Goal: Task Accomplishment & Management: Complete application form

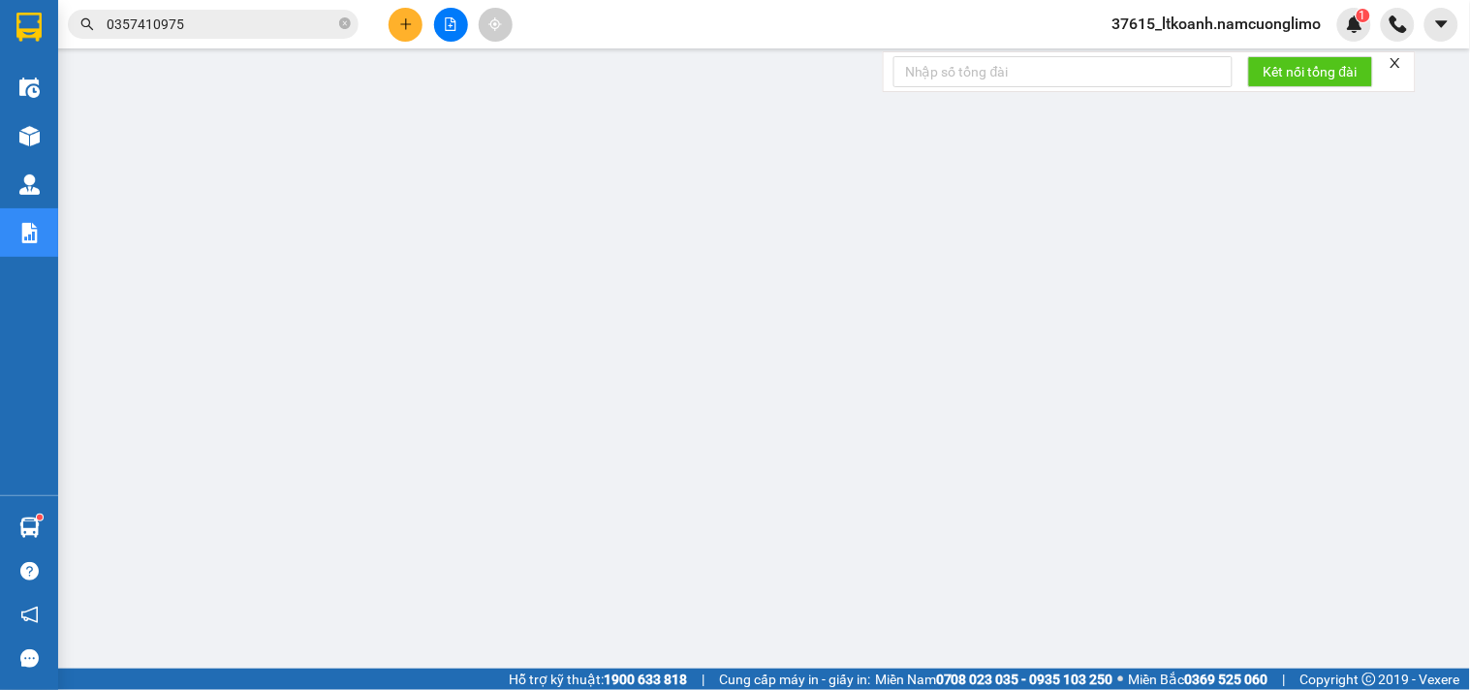
drag, startPoint x: 801, startPoint y: 52, endPoint x: 834, endPoint y: 50, distance: 34.0
click at [801, 53] on main at bounding box center [735, 334] width 1470 height 669
click at [399, 22] on icon "plus" at bounding box center [406, 24] width 14 height 14
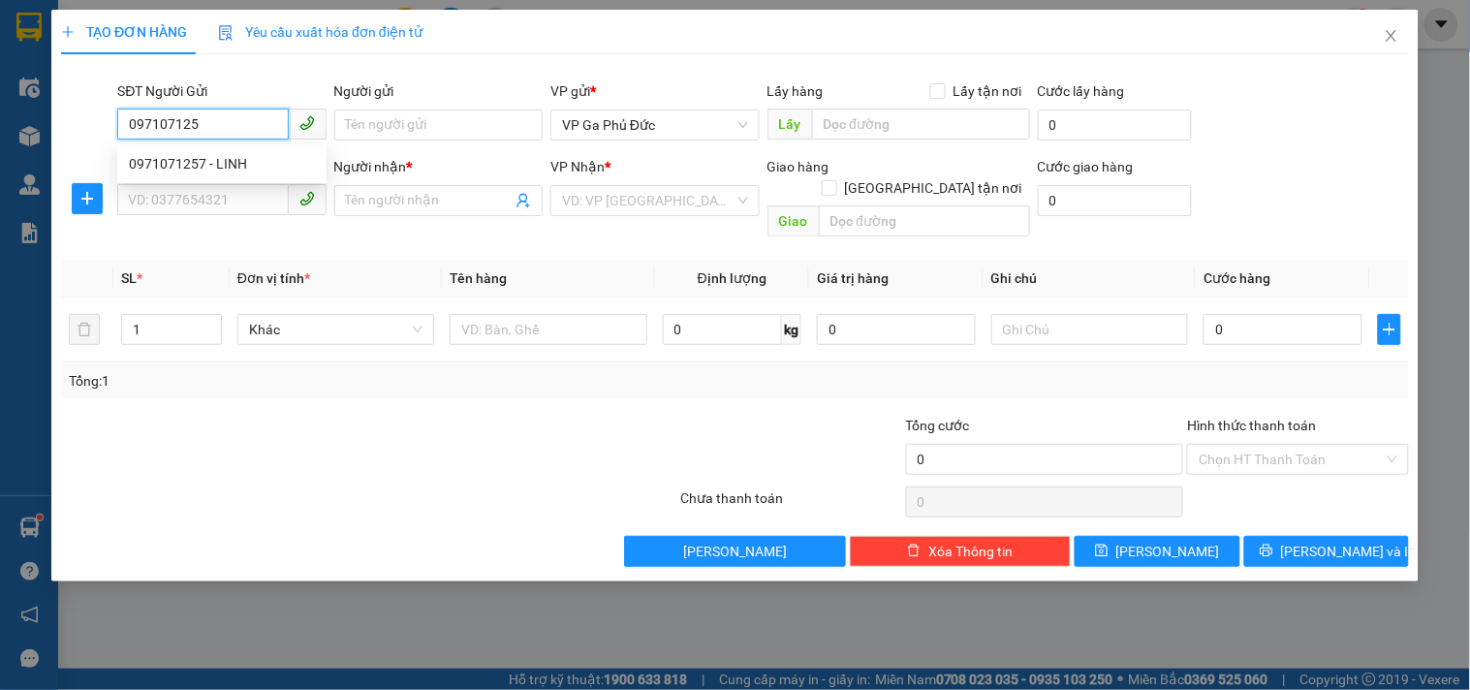
type input "0971071257"
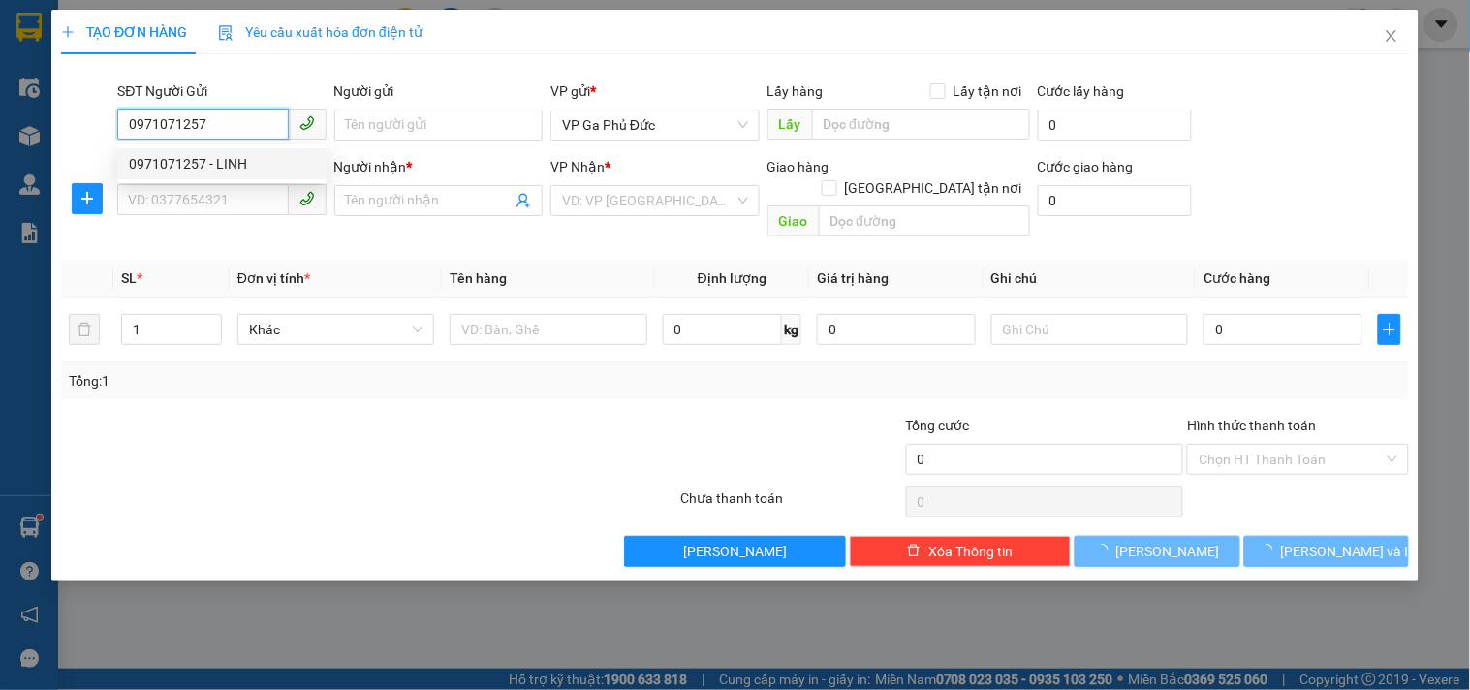
click at [209, 153] on div "0971071257 - LINH" at bounding box center [222, 163] width 186 height 21
type input "LINH"
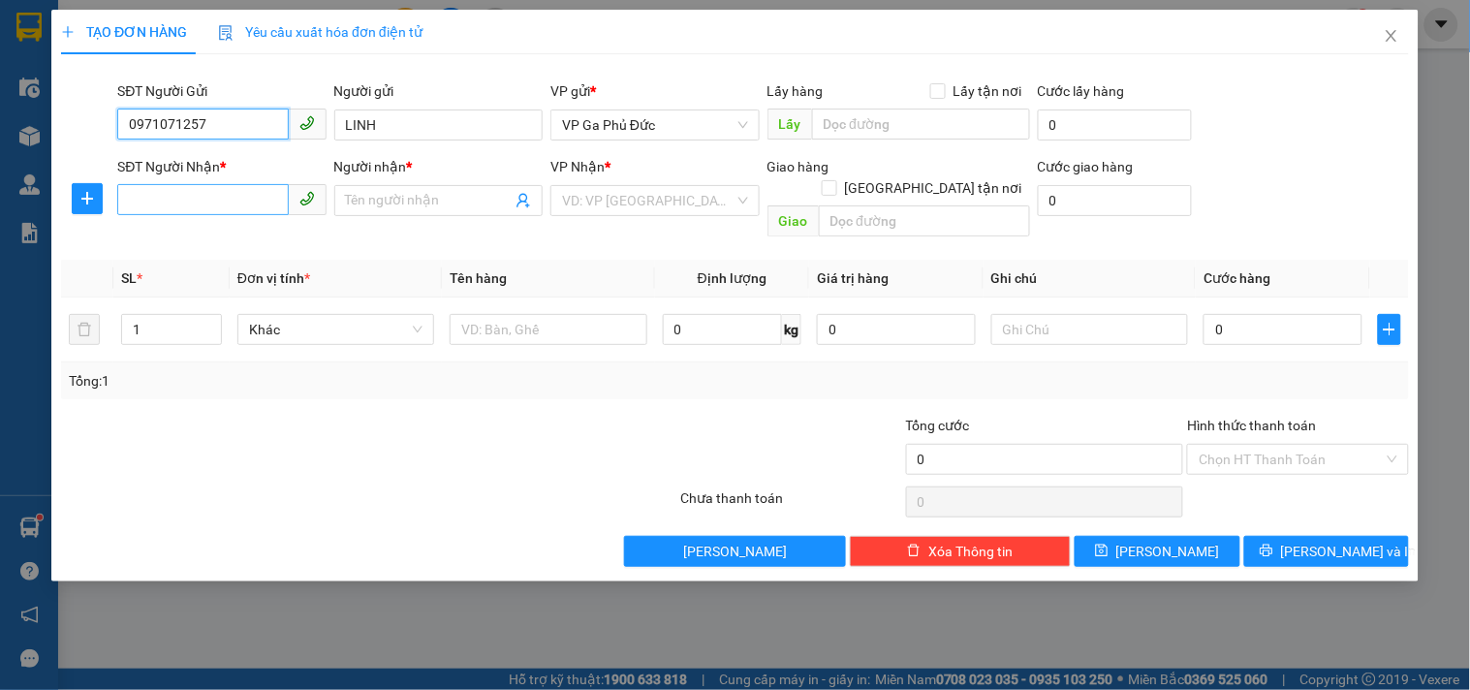
type input "0971071257"
click at [239, 200] on input "SĐT Người Nhận *" at bounding box center [202, 199] width 171 height 31
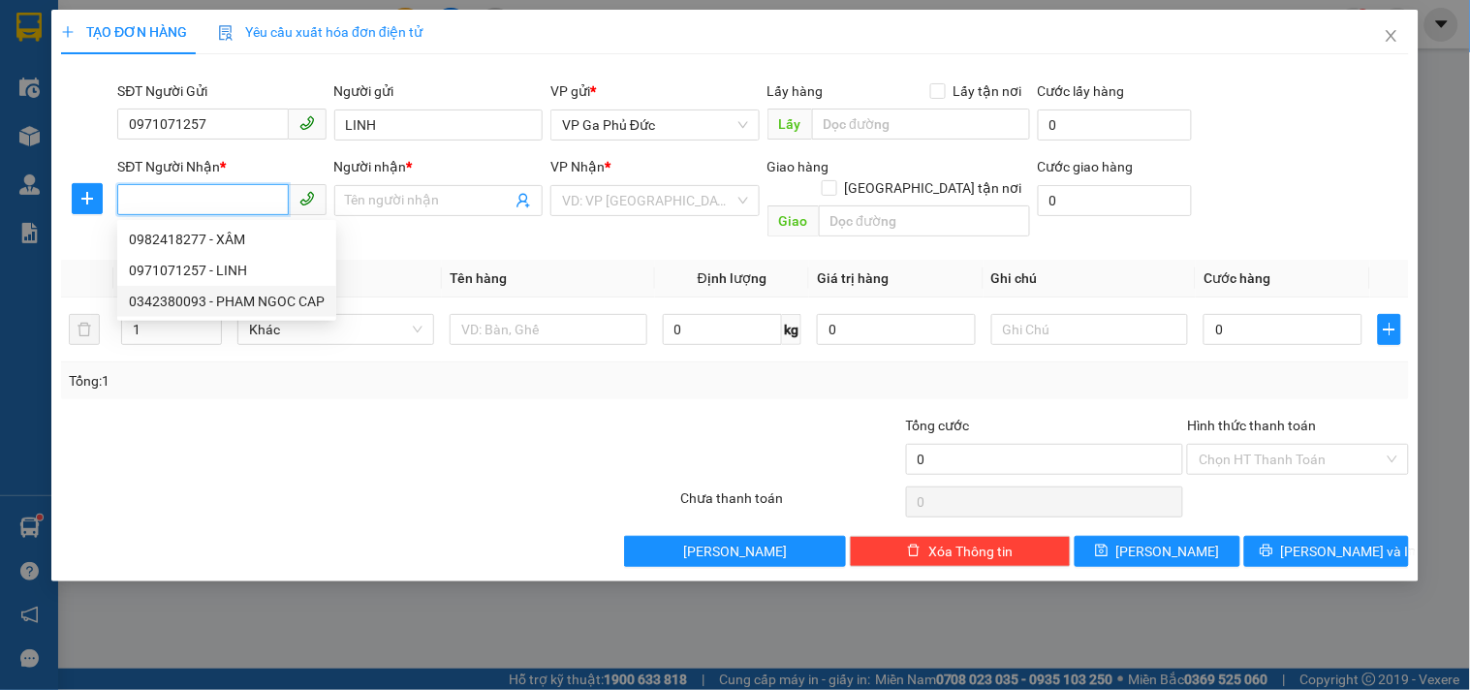
click at [262, 305] on div "0342380093 - PHAM NGOC CAP" at bounding box center [227, 301] width 196 height 21
type input "0342380093"
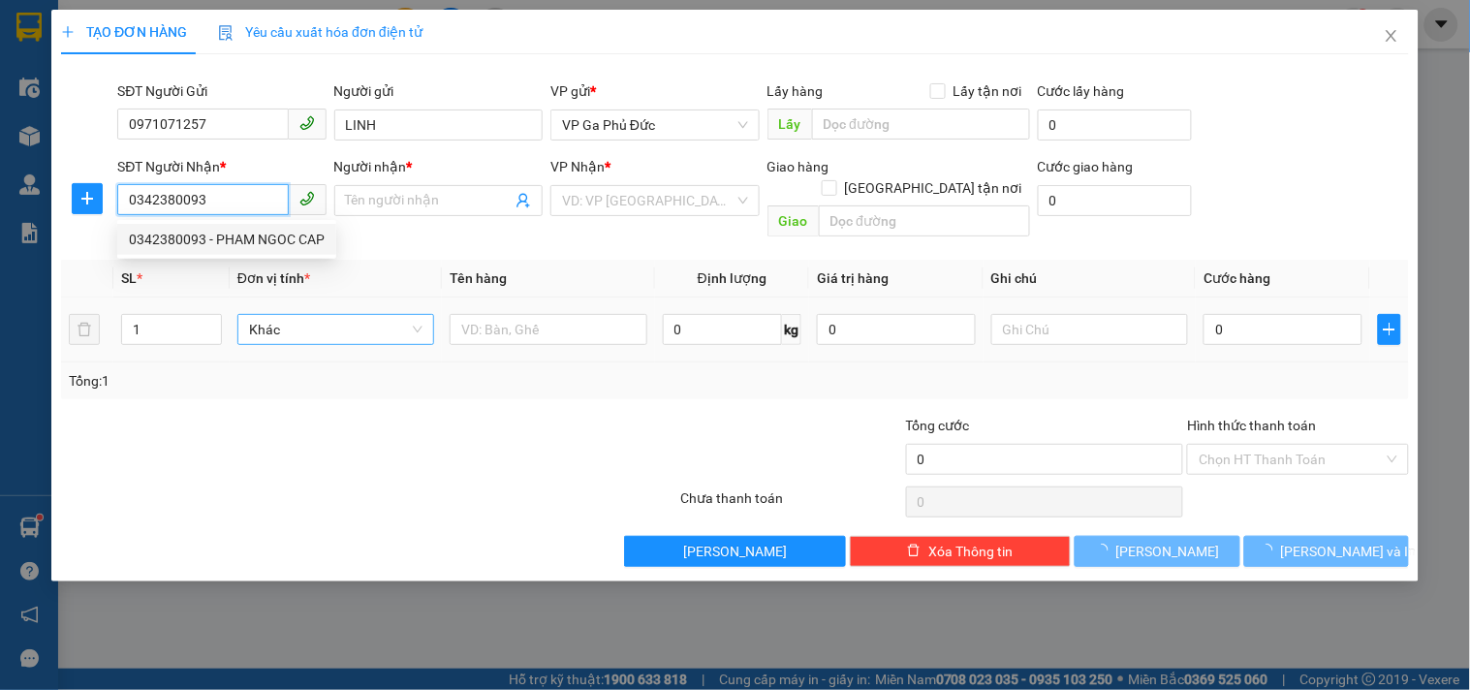
type input "PHAM NGOC CAP"
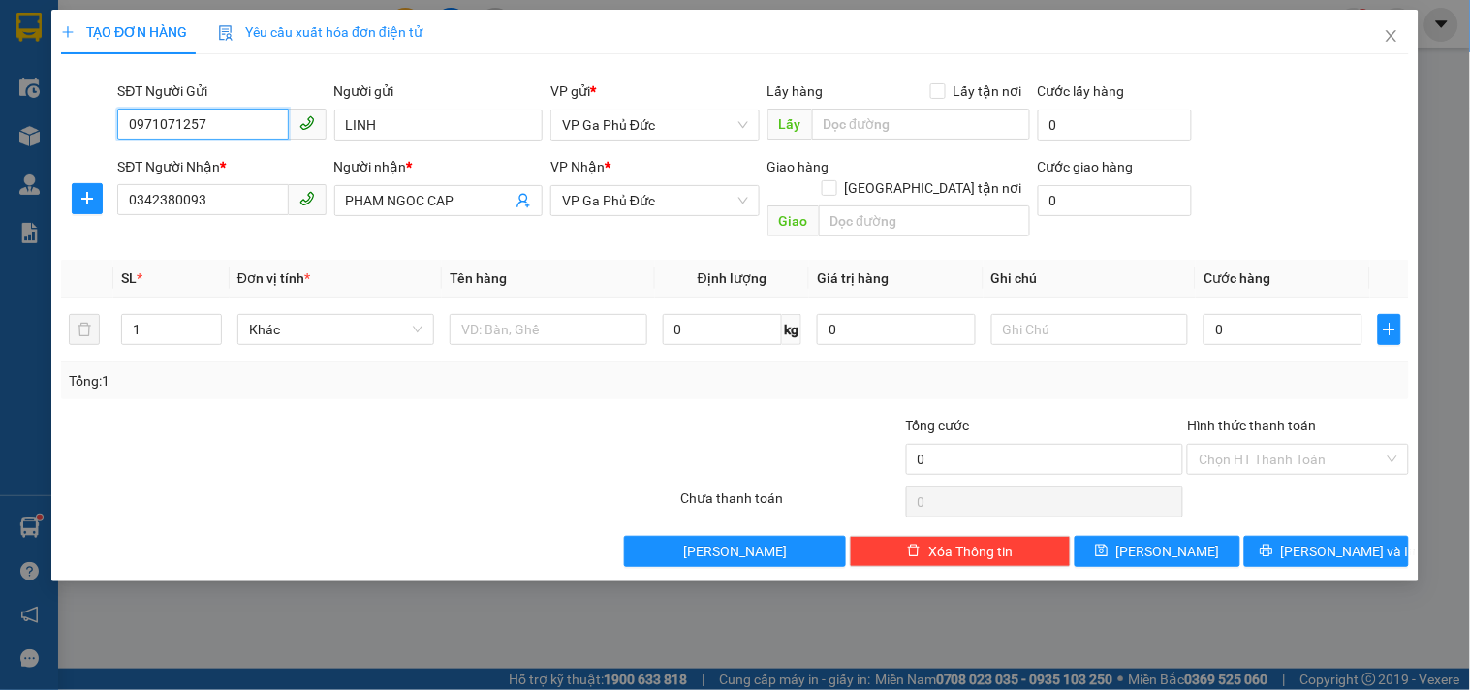
click at [236, 128] on input "0971071257" at bounding box center [202, 124] width 171 height 31
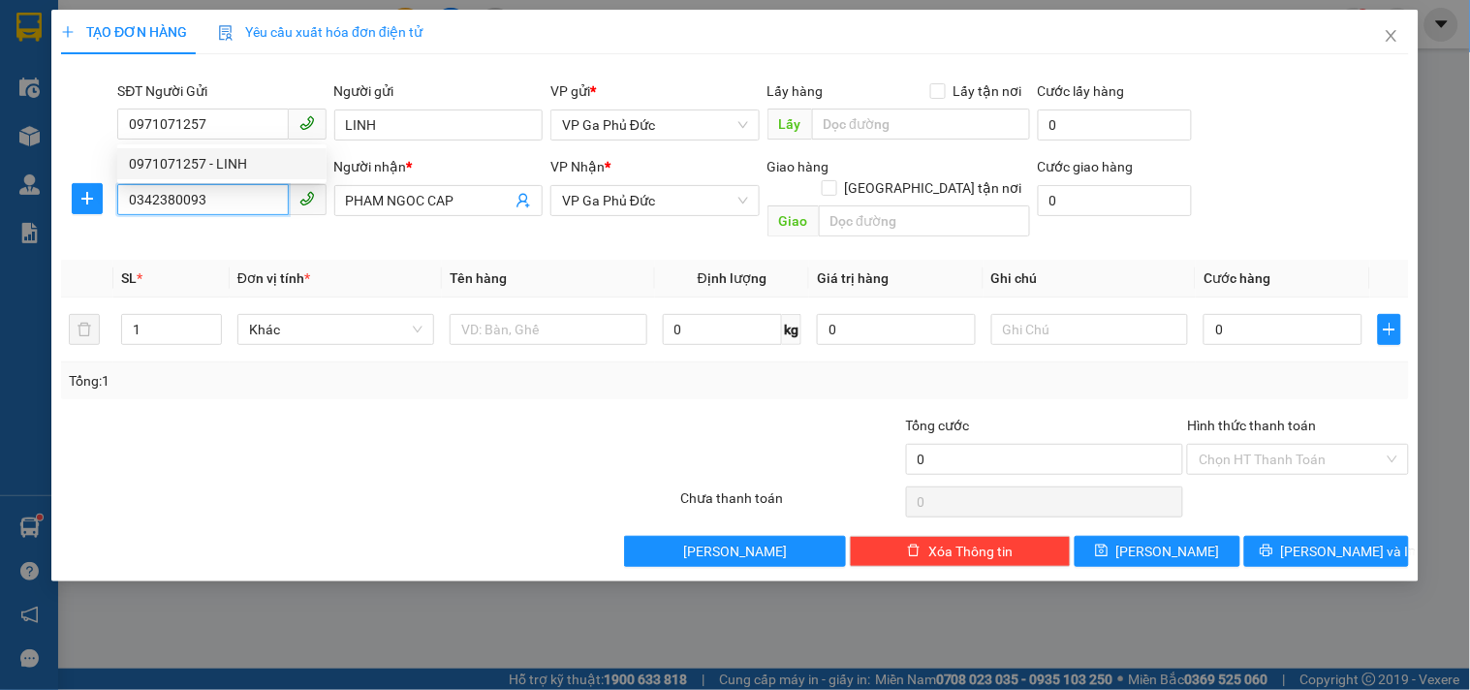
click at [273, 210] on input "0342380093" at bounding box center [202, 199] width 171 height 31
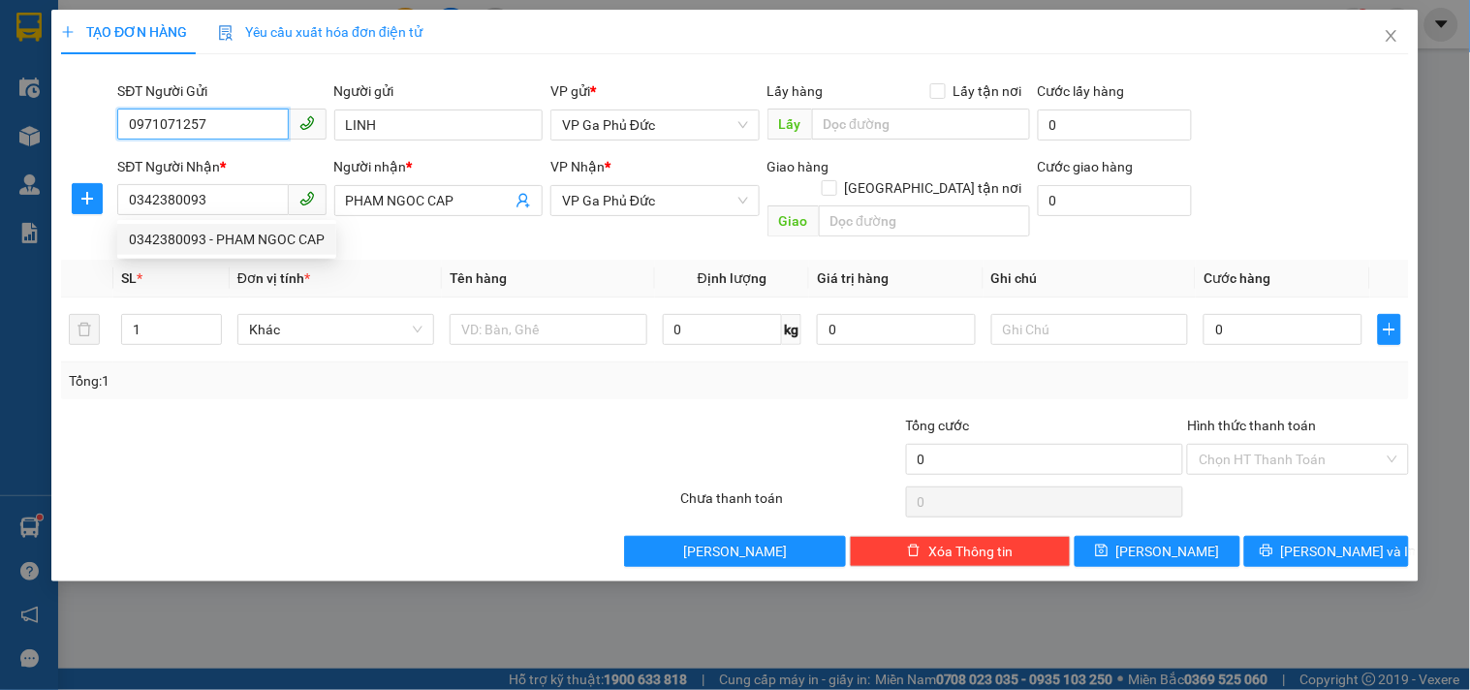
drag, startPoint x: 247, startPoint y: 133, endPoint x: 0, endPoint y: 140, distance: 247.2
click at [0, 140] on div "TẠO ĐƠN HÀNG Yêu cầu xuất hóa đơn điện tử Transit Pickup Surcharge Ids Transit …" at bounding box center [735, 345] width 1470 height 690
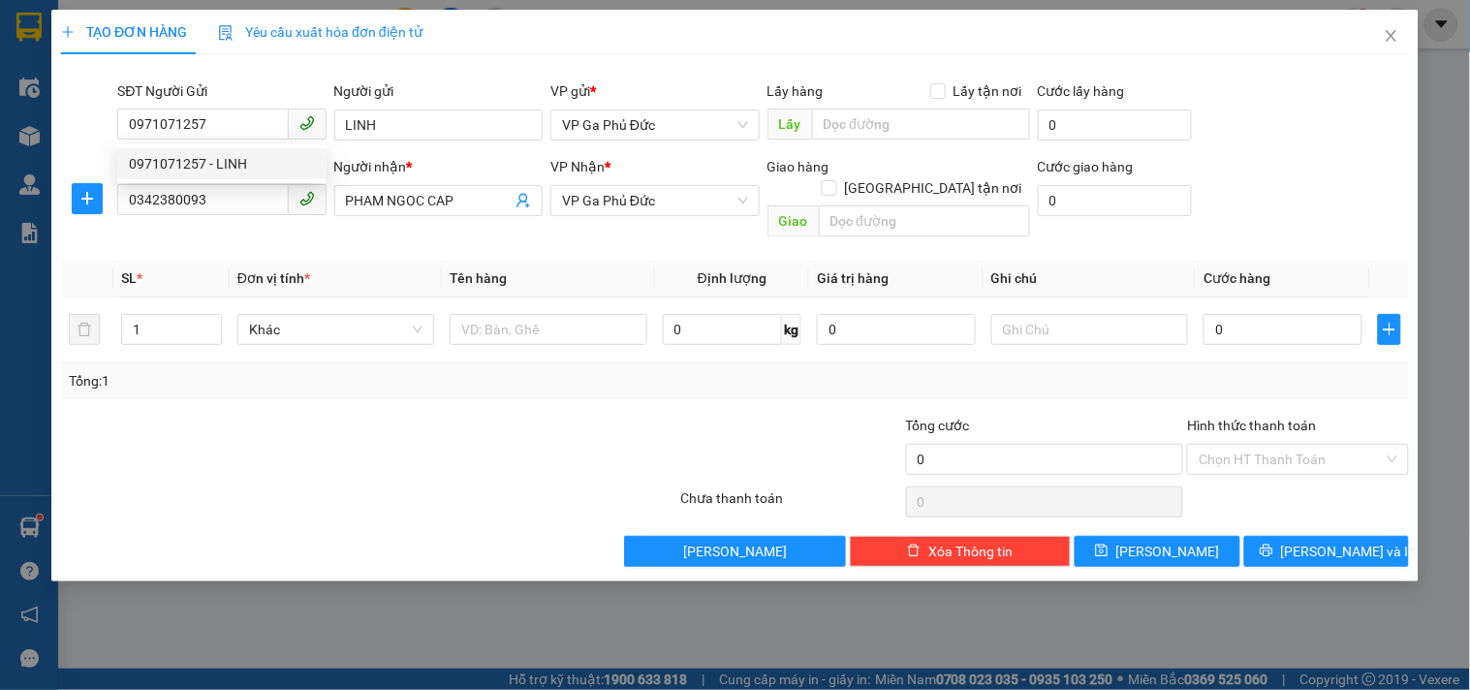
click at [389, 260] on th "Đơn vị tính *" at bounding box center [336, 279] width 212 height 38
drag, startPoint x: 238, startPoint y: 206, endPoint x: 3, endPoint y: 234, distance: 237.1
click at [0, 236] on div "TẠO ĐƠN HÀNG Yêu cầu xuất hóa đơn điện tử Transit Pickup Surcharge Ids Transit …" at bounding box center [735, 345] width 1470 height 690
paste input "971071257"
type input "0971071257"
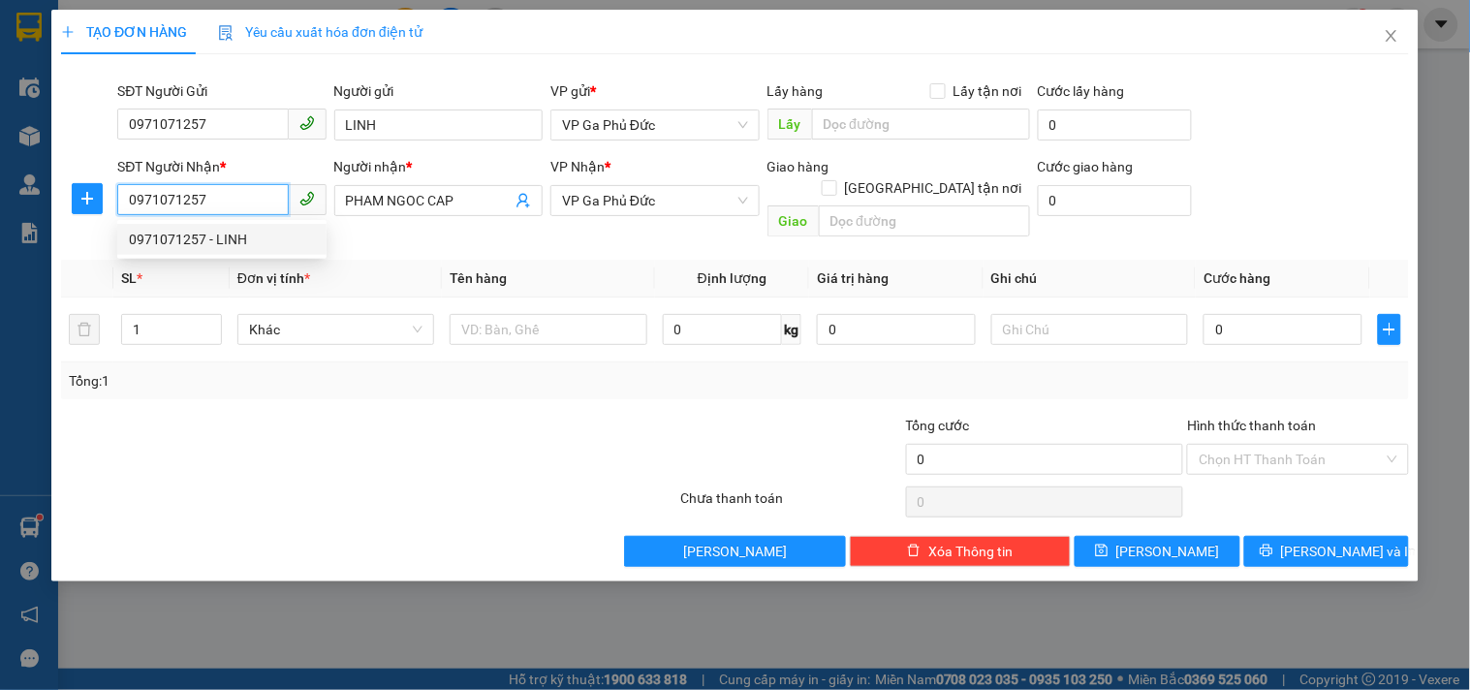
click at [244, 239] on div "0971071257 - LINH" at bounding box center [222, 239] width 186 height 21
type input "LINH"
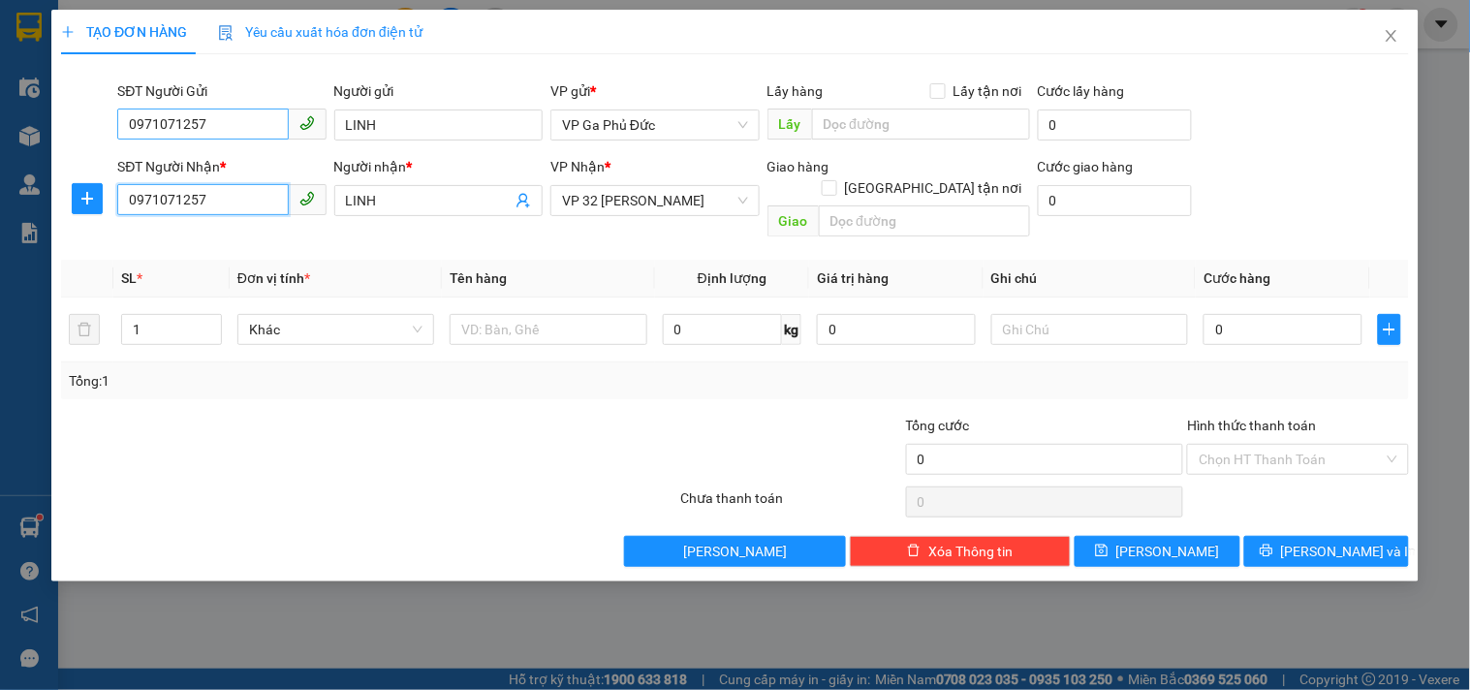
type input "0971071257"
click at [243, 123] on input "0971071257" at bounding box center [202, 124] width 171 height 31
drag, startPoint x: 243, startPoint y: 123, endPoint x: 0, endPoint y: 150, distance: 244.8
click at [0, 150] on div "TẠO ĐƠN HÀNG Yêu cầu xuất hóa đơn điện tử Transit Pickup Surcharge Ids Transit …" at bounding box center [735, 345] width 1470 height 690
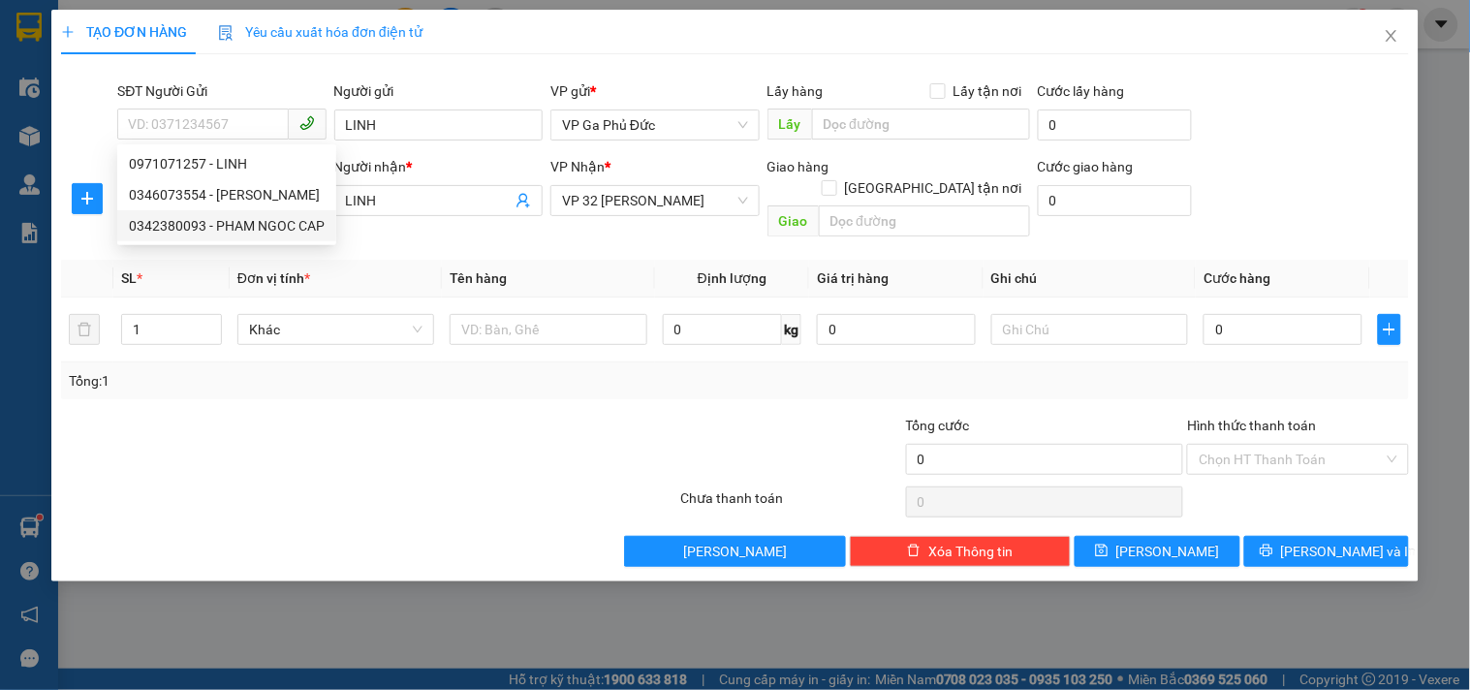
click at [393, 235] on div "Transit Pickup Surcharge Ids Transit Deliver Surcharge Ids Transit Deliver Surc…" at bounding box center [735, 318] width 1348 height 497
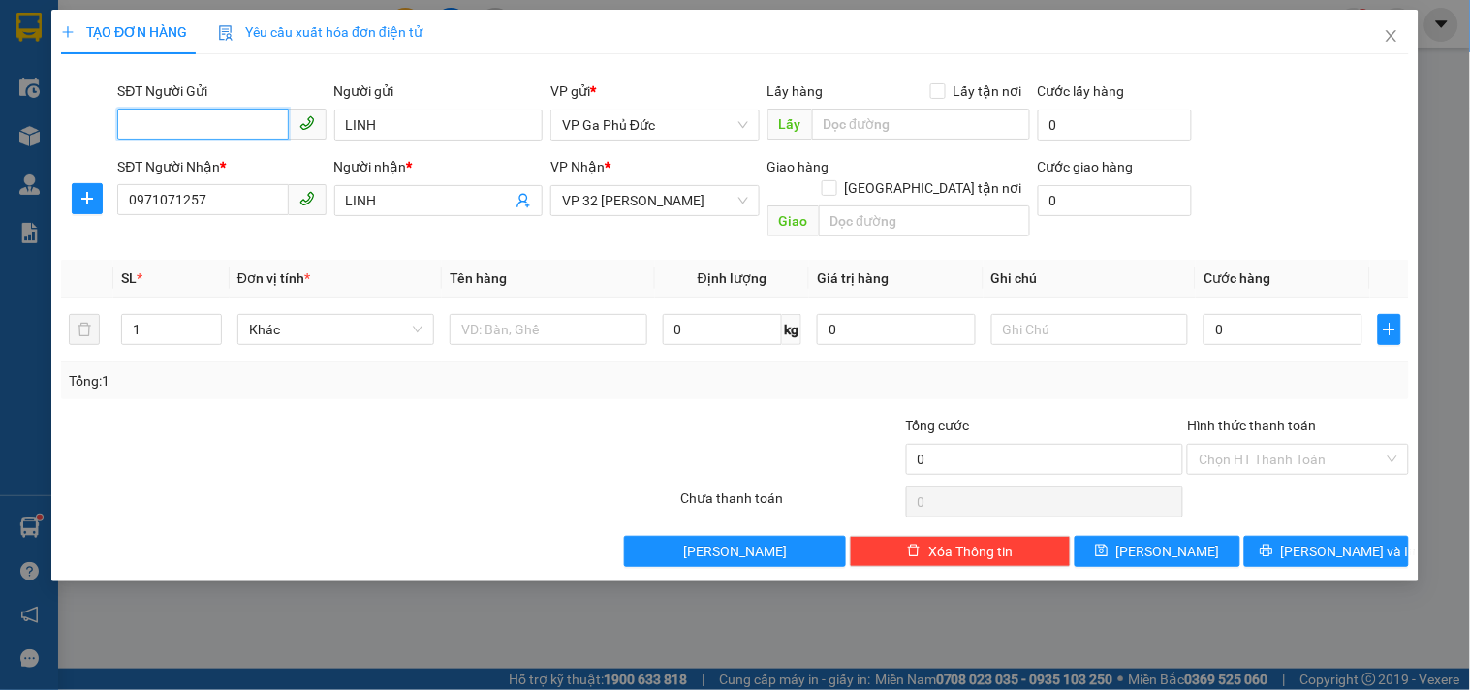
click at [245, 122] on input "SĐT Người Gửi" at bounding box center [202, 124] width 171 height 31
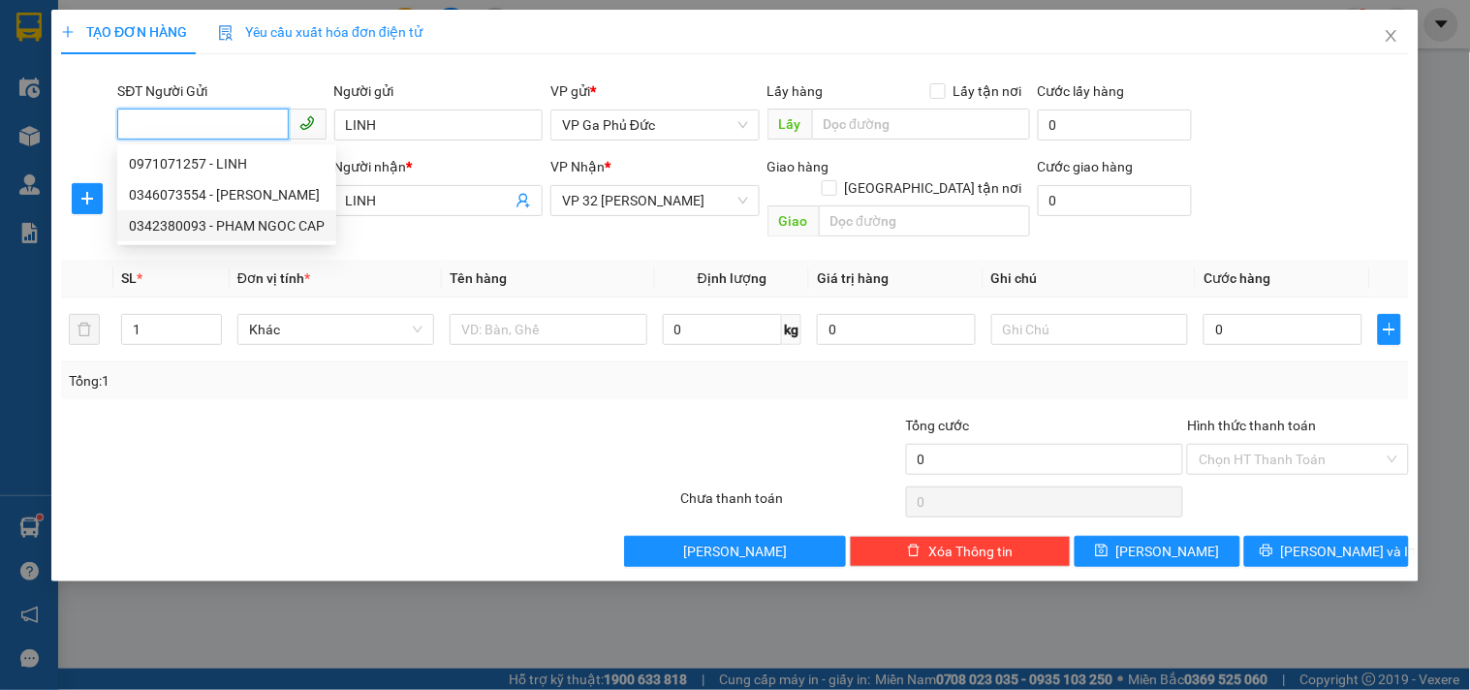
click at [235, 128] on input "SĐT Người Gửi" at bounding box center [202, 124] width 171 height 31
type input "0982418277"
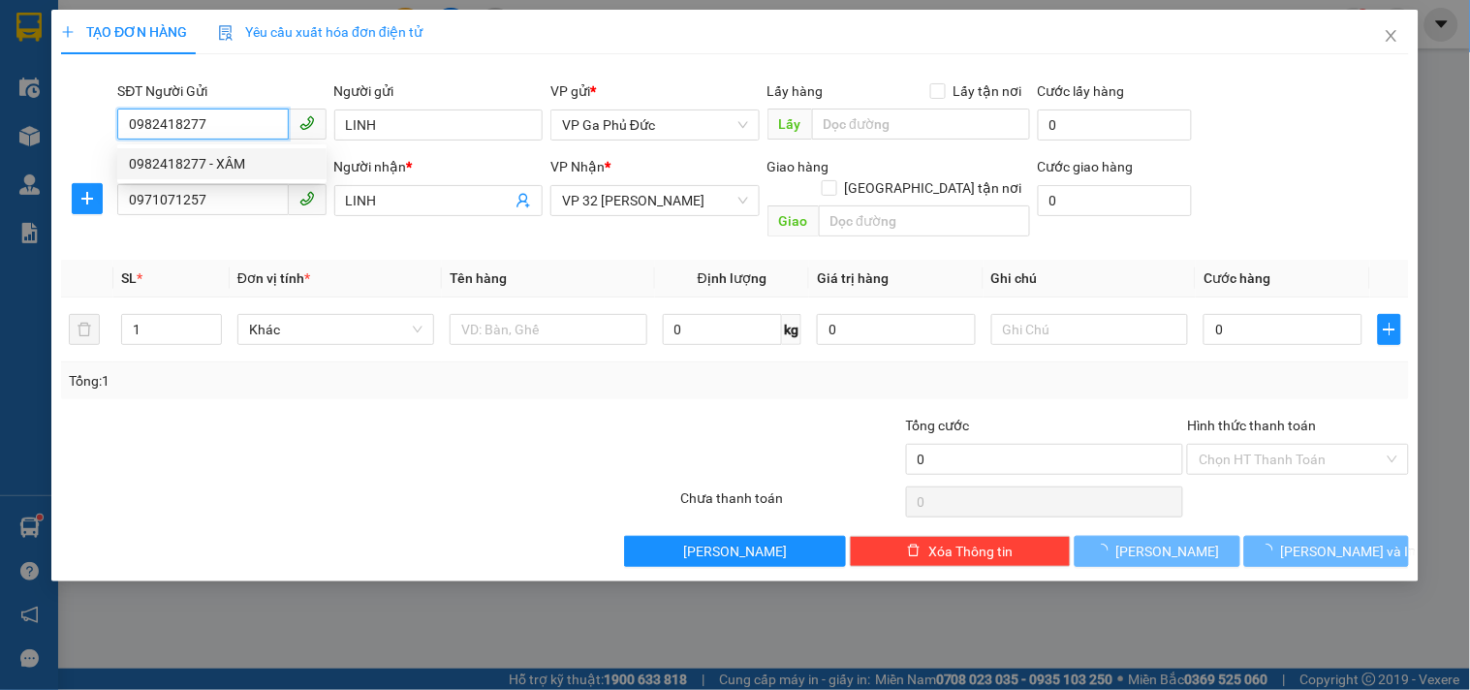
click at [208, 161] on div "0982418277 - XÂM" at bounding box center [222, 163] width 186 height 21
type input "XÂM"
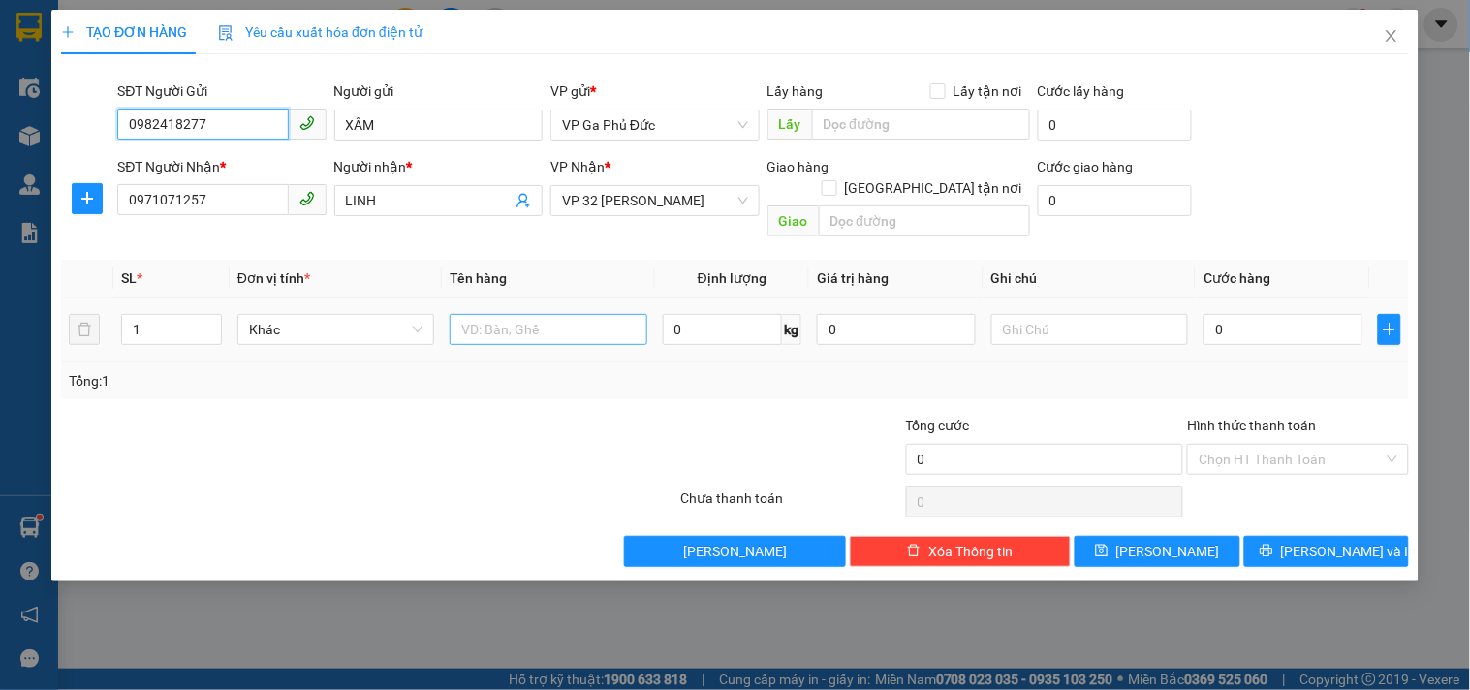
type input "0982418277"
click at [516, 314] on input "text" at bounding box center [548, 329] width 197 height 31
drag, startPoint x: 507, startPoint y: 316, endPoint x: 368, endPoint y: 310, distance: 138.7
click at [366, 311] on tr "1 Khác tl 0 kg 0 0" at bounding box center [735, 330] width 1348 height 65
type input "TL"
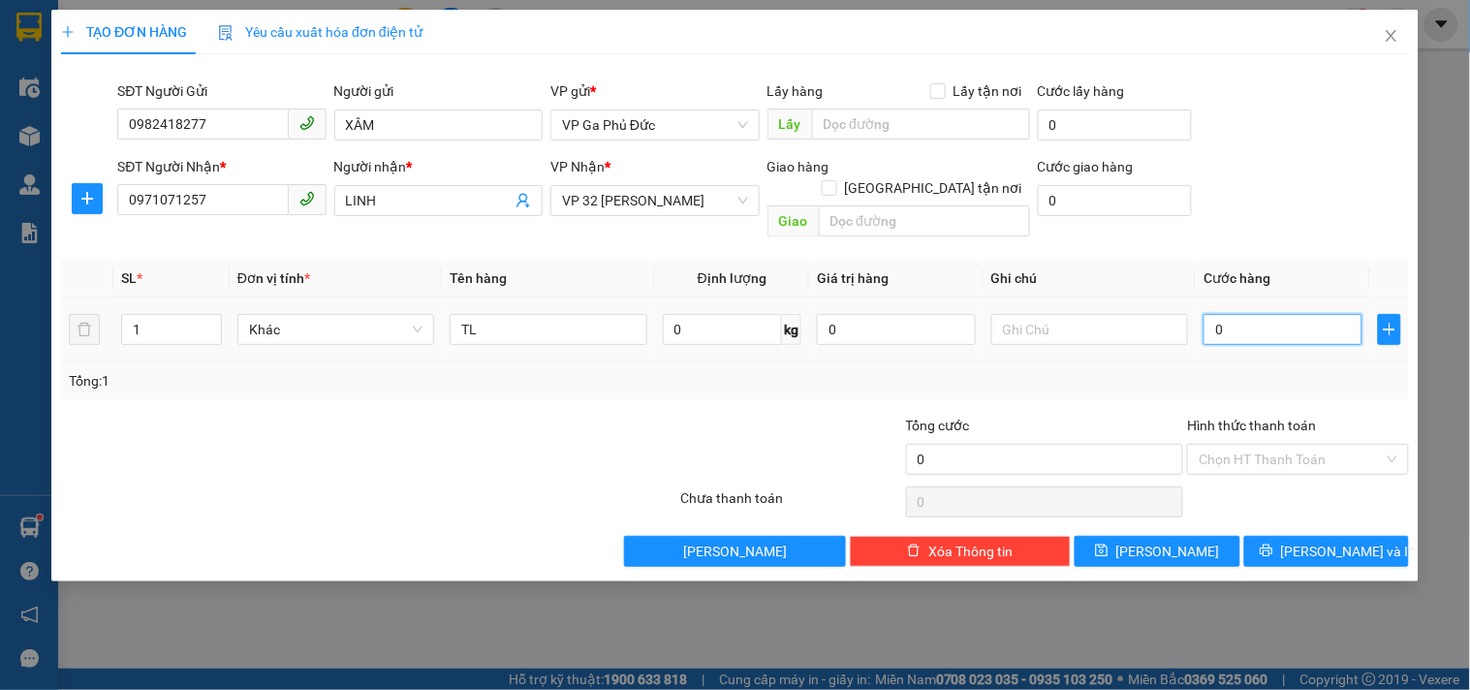
click at [1329, 314] on input "0" at bounding box center [1283, 329] width 159 height 31
type input "4"
type input "40"
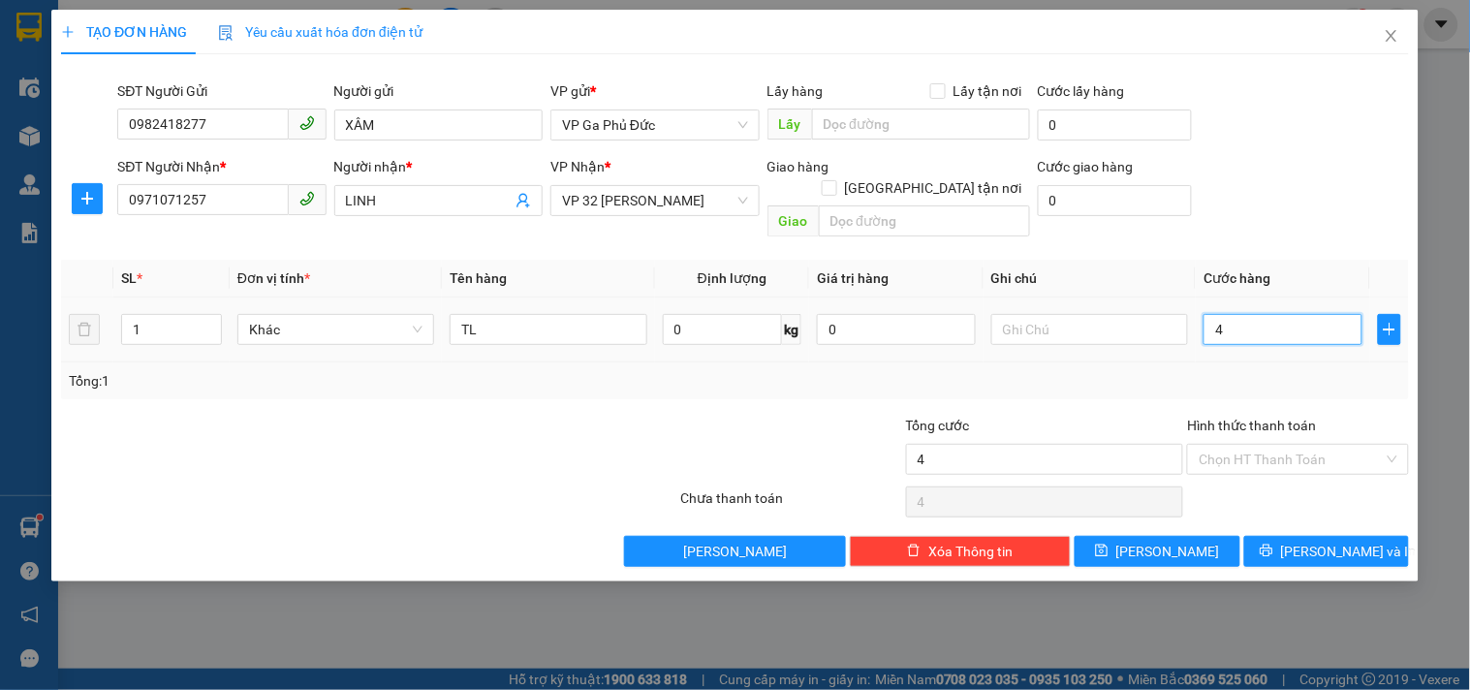
type input "40"
type input "40.000"
click at [1085, 370] on div "Tổng: 1" at bounding box center [735, 380] width 1333 height 21
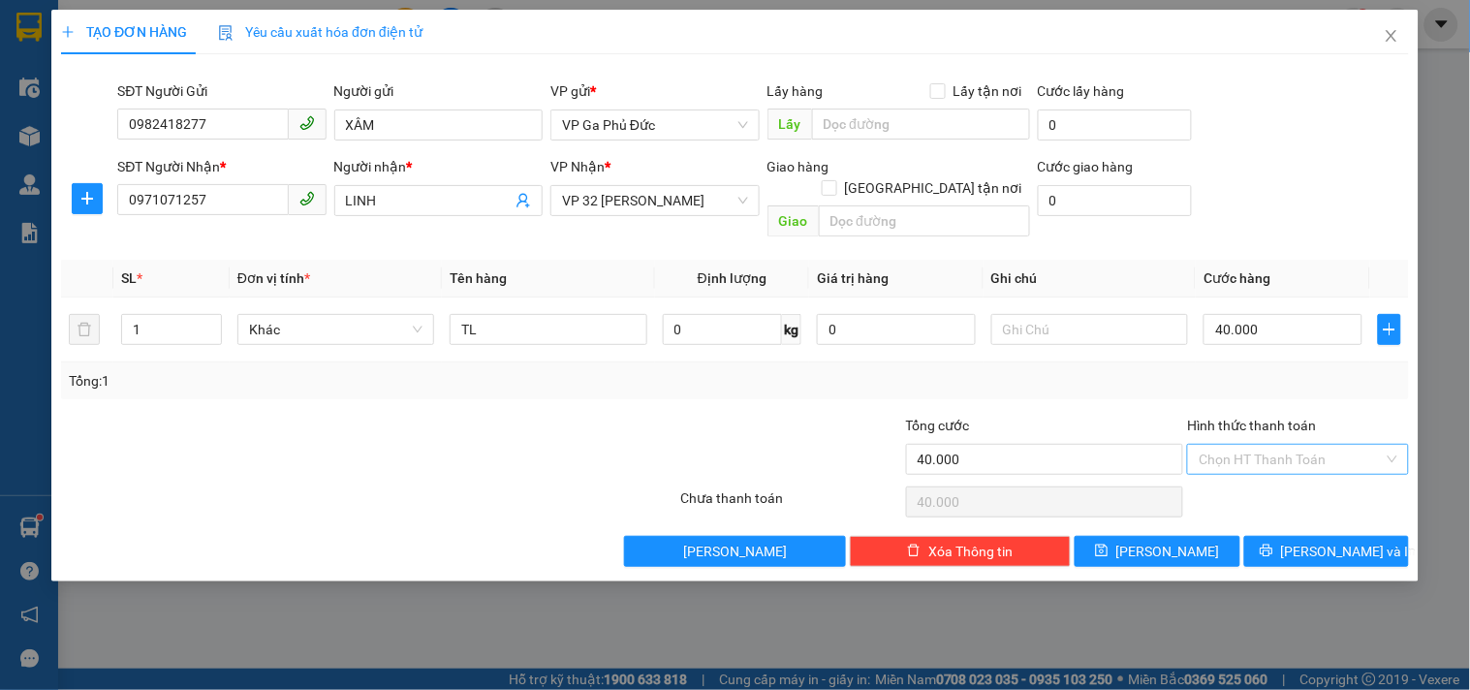
click at [1268, 445] on input "Hình thức thanh toán" at bounding box center [1291, 459] width 184 height 29
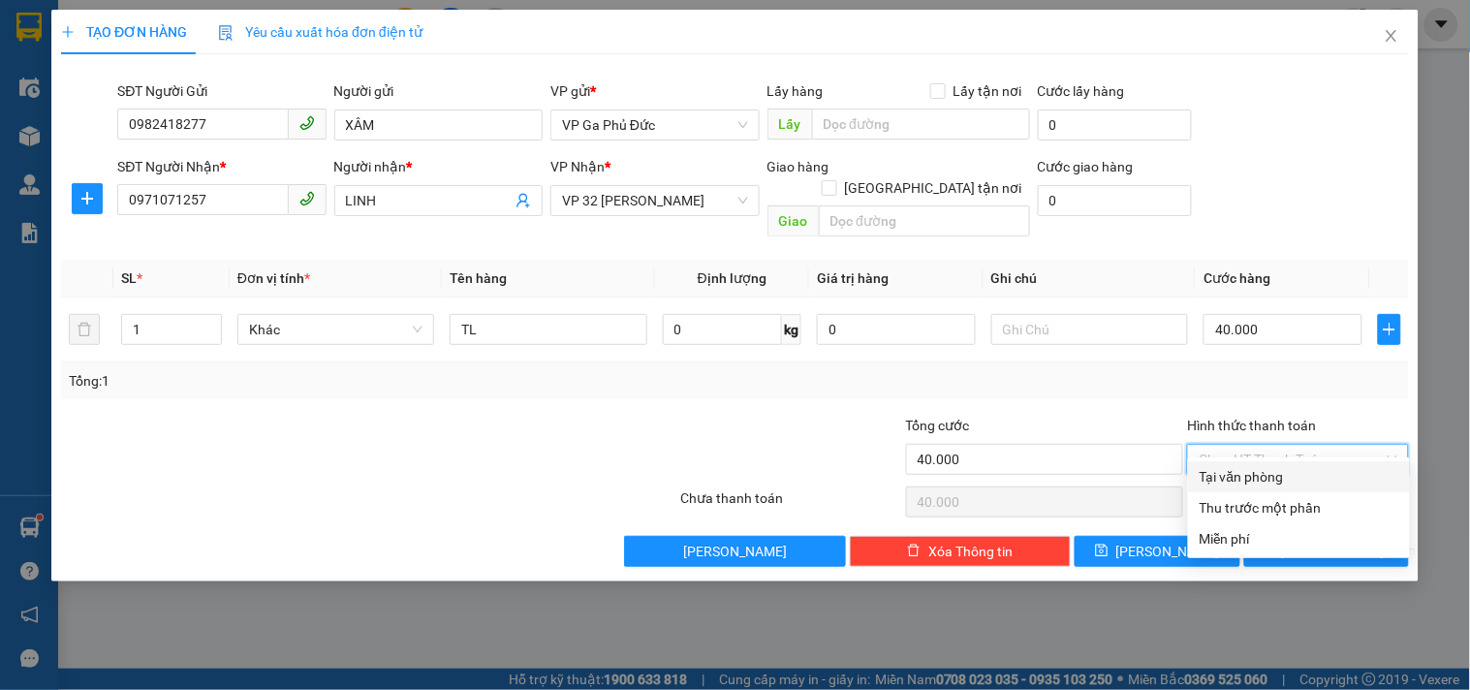
click at [1292, 478] on div "Tại văn phòng" at bounding box center [1299, 476] width 199 height 21
type input "0"
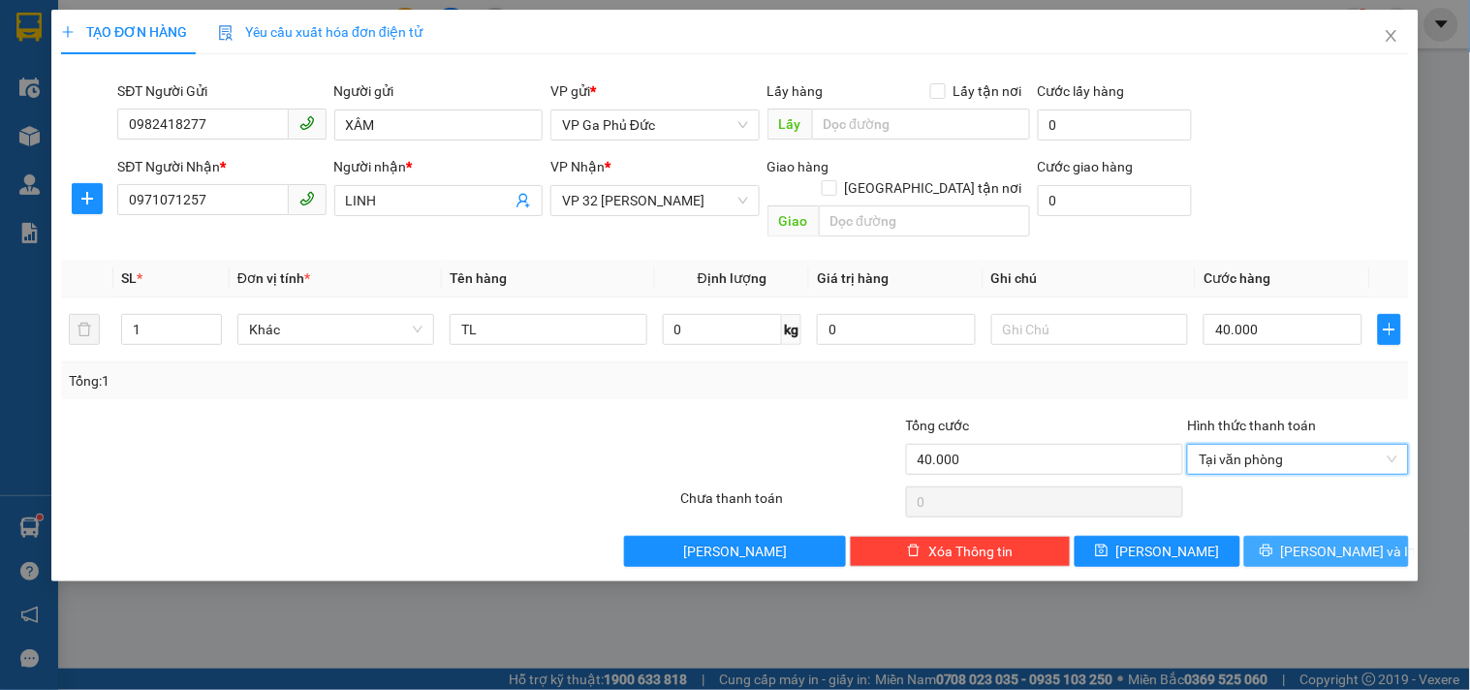
click at [1322, 541] on span "[PERSON_NAME] và In" at bounding box center [1349, 551] width 136 height 21
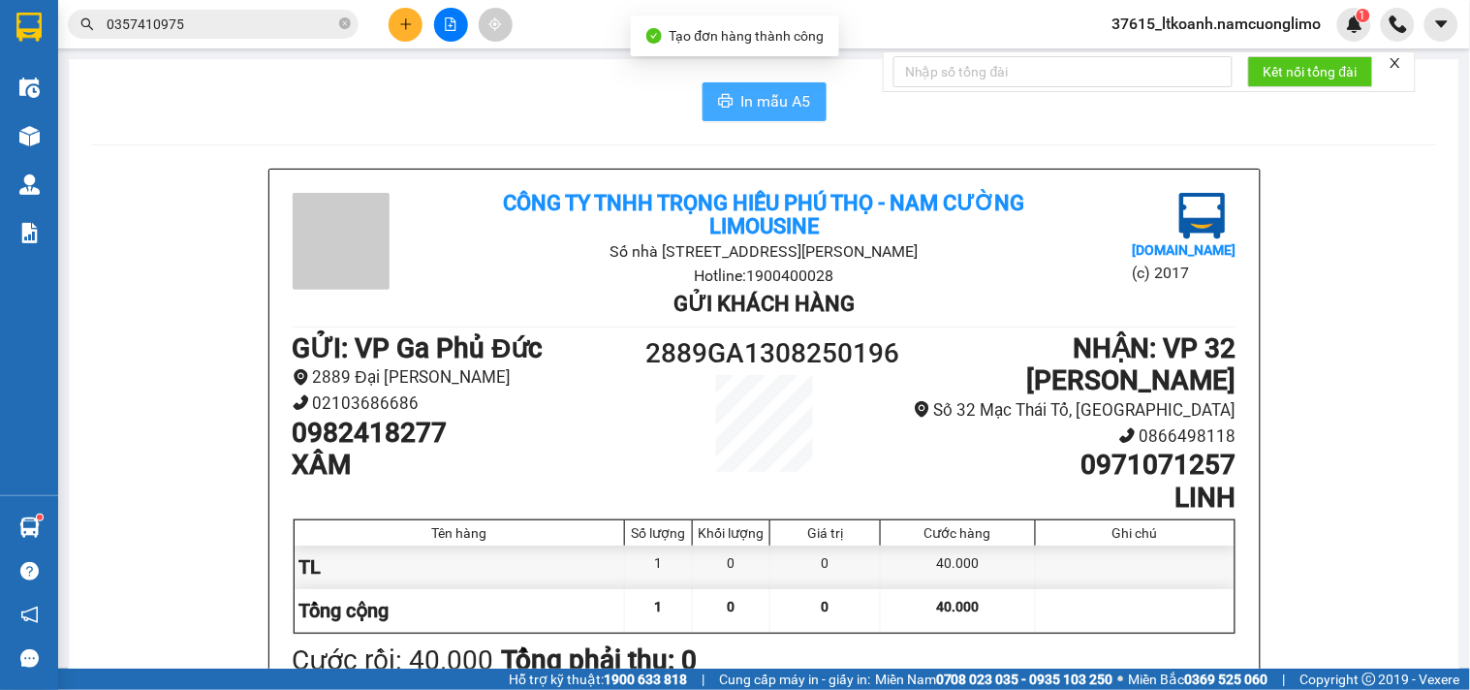
click at [778, 113] on button "In mẫu A5" at bounding box center [765, 101] width 124 height 39
